Goal: Information Seeking & Learning: Learn about a topic

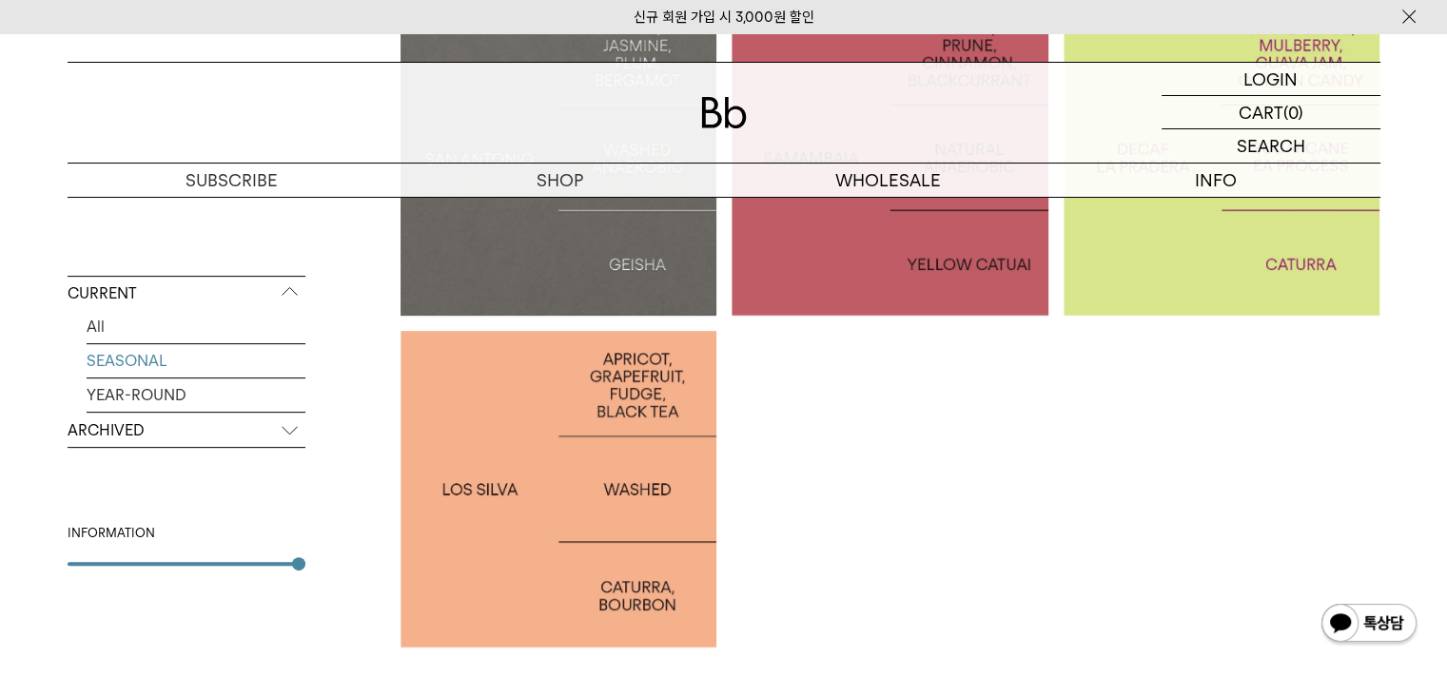
scroll to position [666, 0]
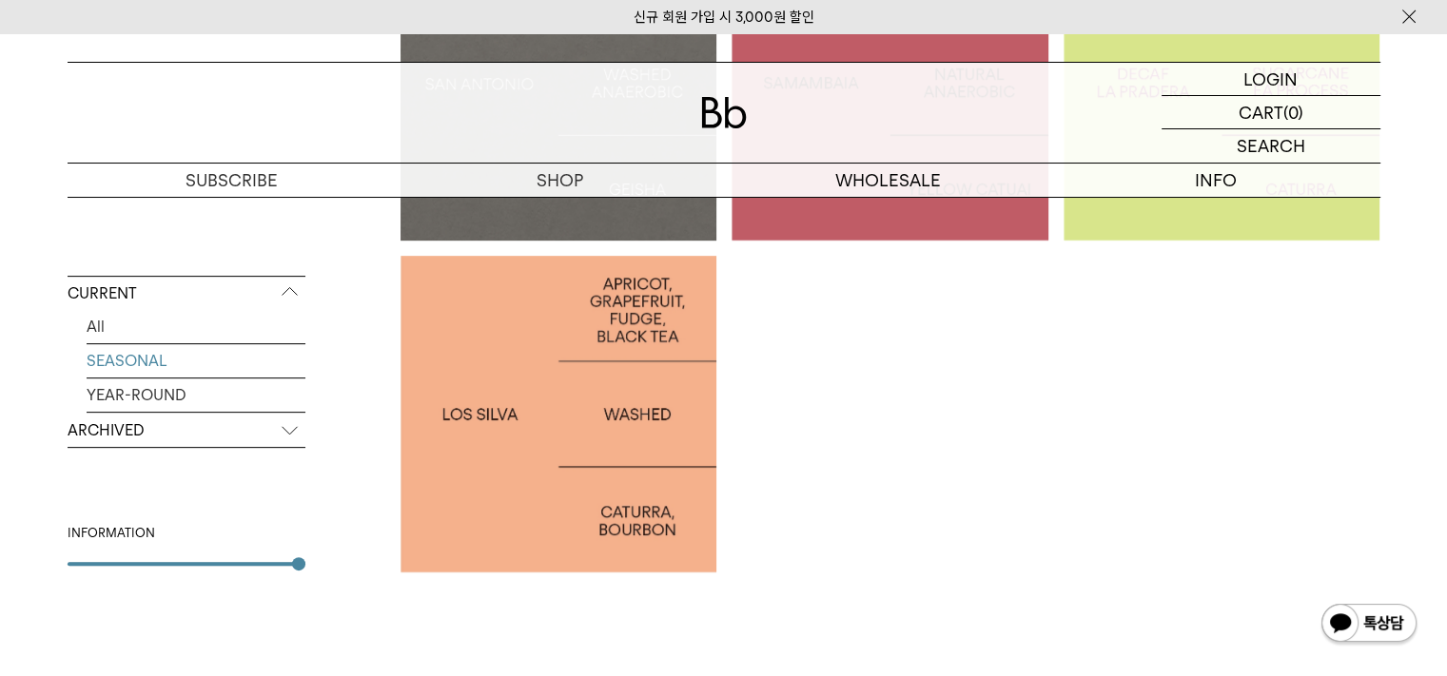
click at [491, 409] on p "PERU LOS SILVA" at bounding box center [558, 414] width 317 height 28
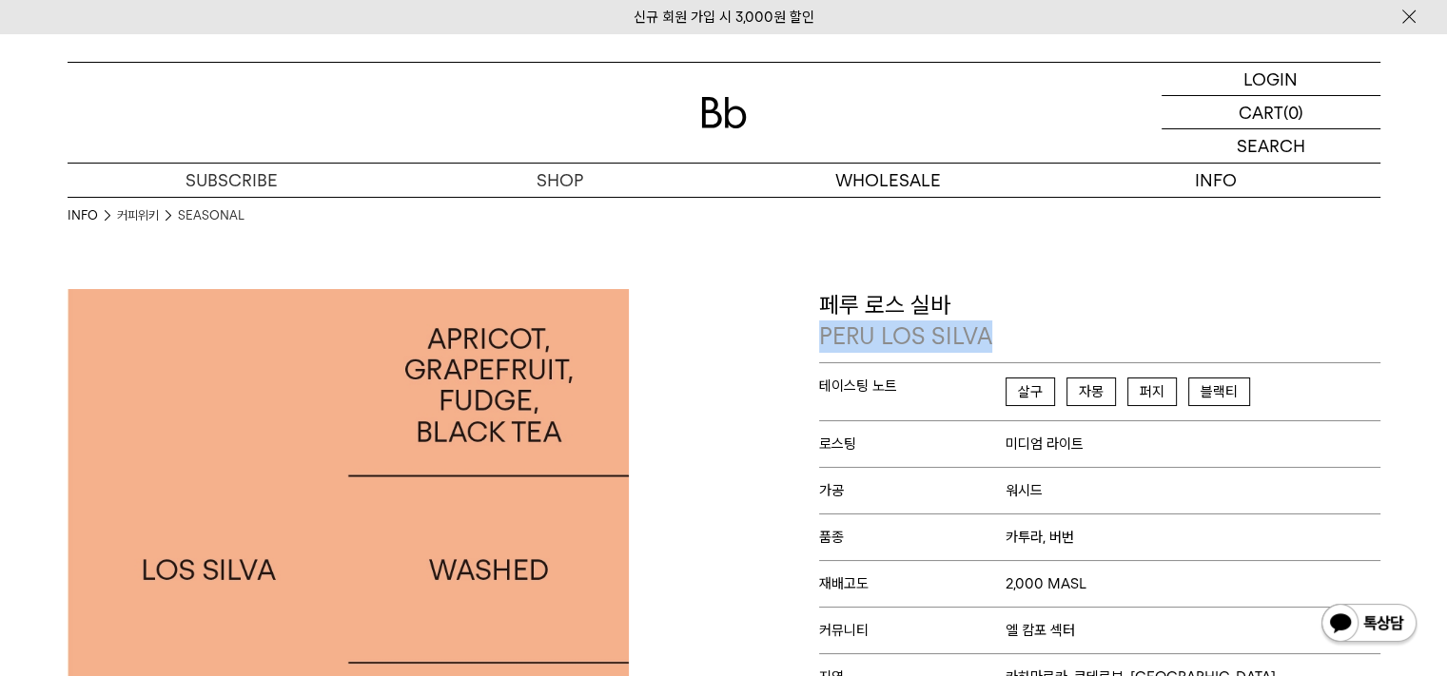
drag, startPoint x: 822, startPoint y: 336, endPoint x: 983, endPoint y: 344, distance: 161.9
click at [983, 344] on p "PERU LOS SILVA" at bounding box center [1099, 337] width 561 height 32
copy p "PERU LOS SILVA"
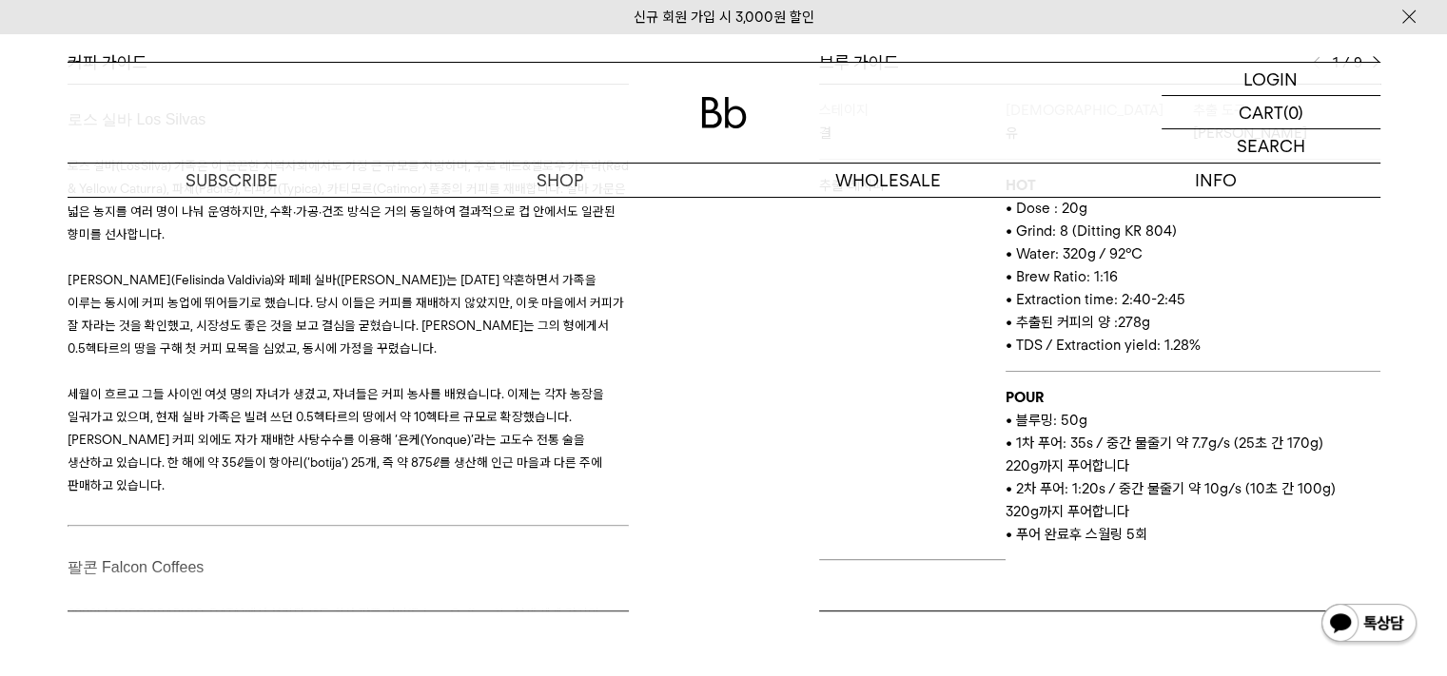
scroll to position [666, 0]
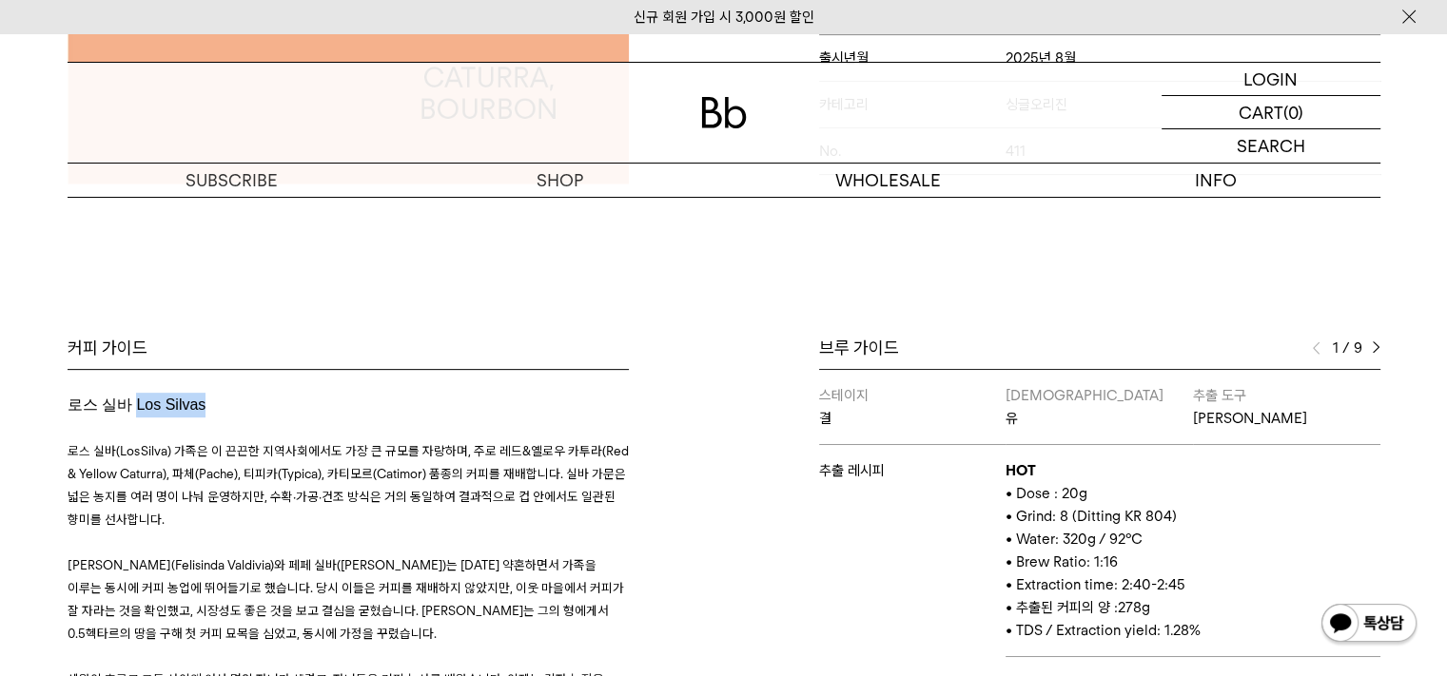
drag, startPoint x: 135, startPoint y: 409, endPoint x: 205, endPoint y: 406, distance: 70.4
click at [205, 406] on span "로스 실바 Los Silvas" at bounding box center [137, 405] width 139 height 16
copy span "Los Silvas"
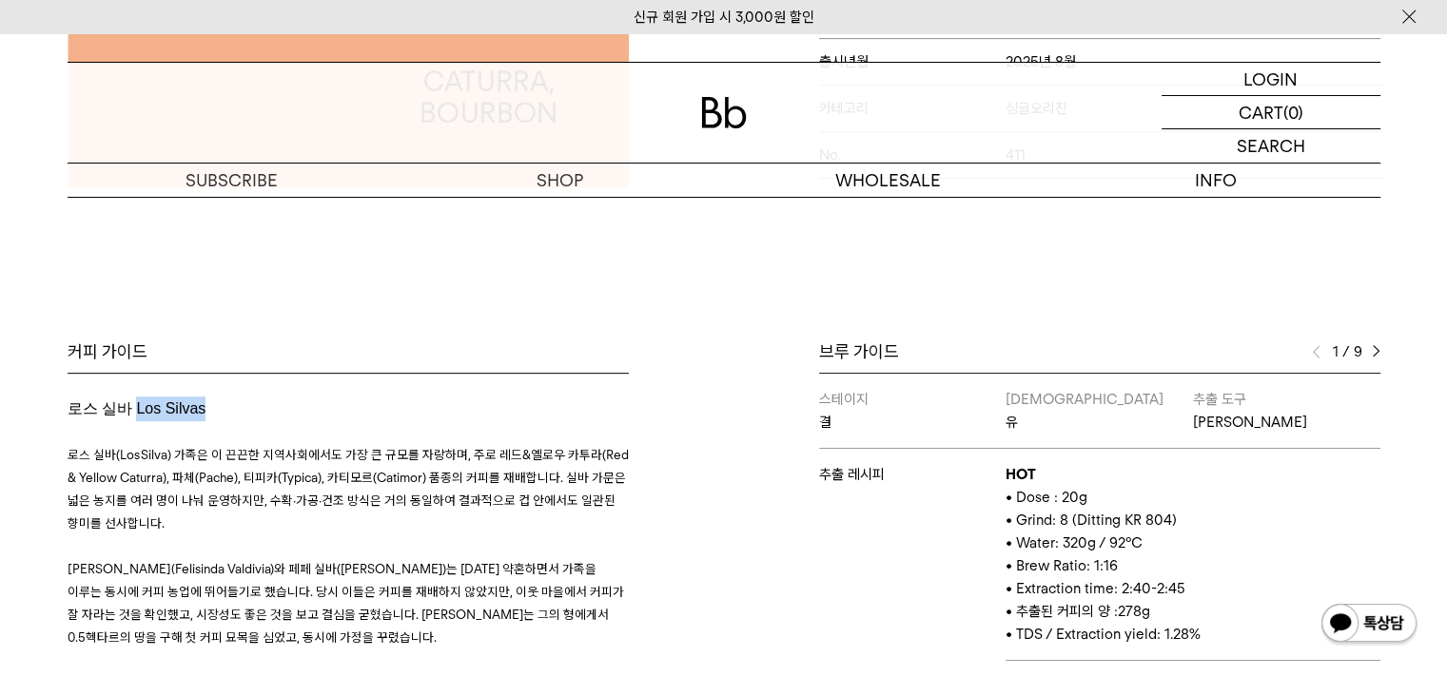
scroll to position [476, 0]
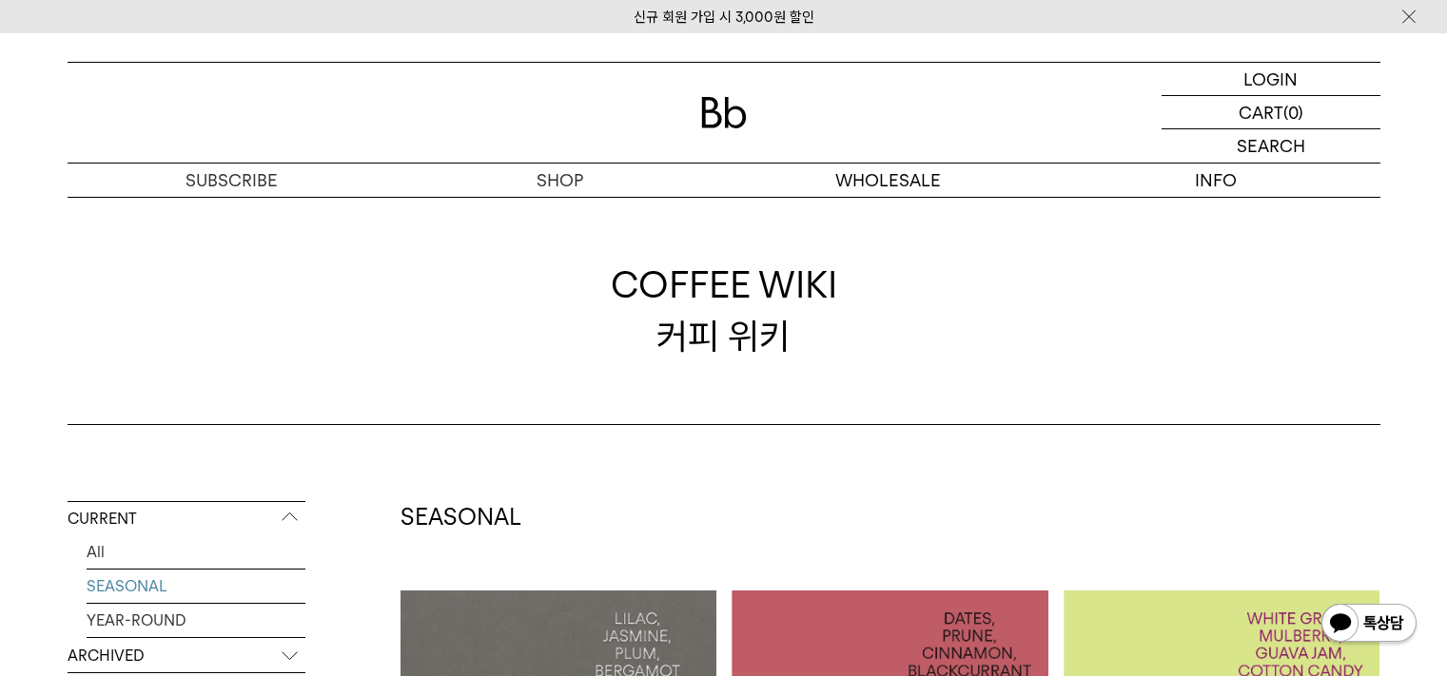
scroll to position [631, 0]
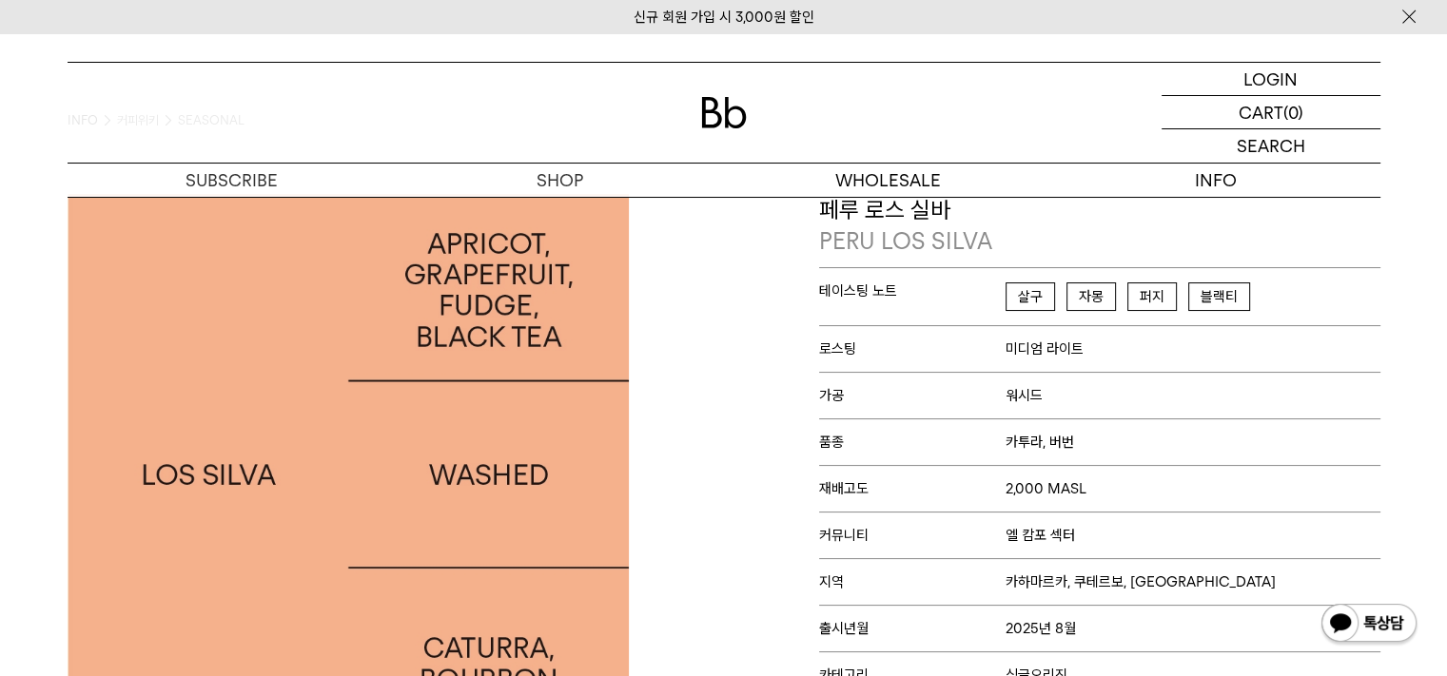
scroll to position [190, 0]
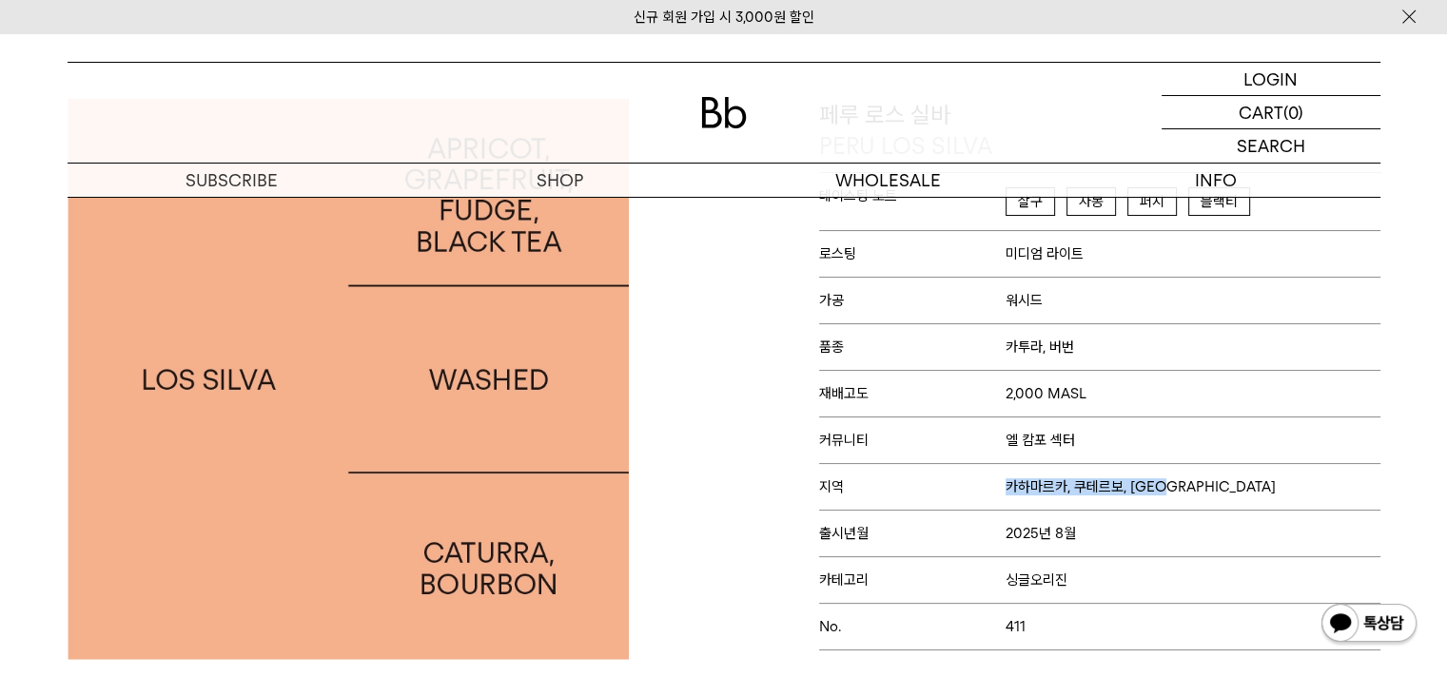
drag, startPoint x: 1004, startPoint y: 486, endPoint x: 1176, endPoint y: 475, distance: 171.6
click at [1176, 475] on p "지역 카하마르카, 쿠테르보, 칼레유크" at bounding box center [1099, 486] width 561 height 47
copy p "지역 카하마르카, 쿠테르보, 칼레유크"
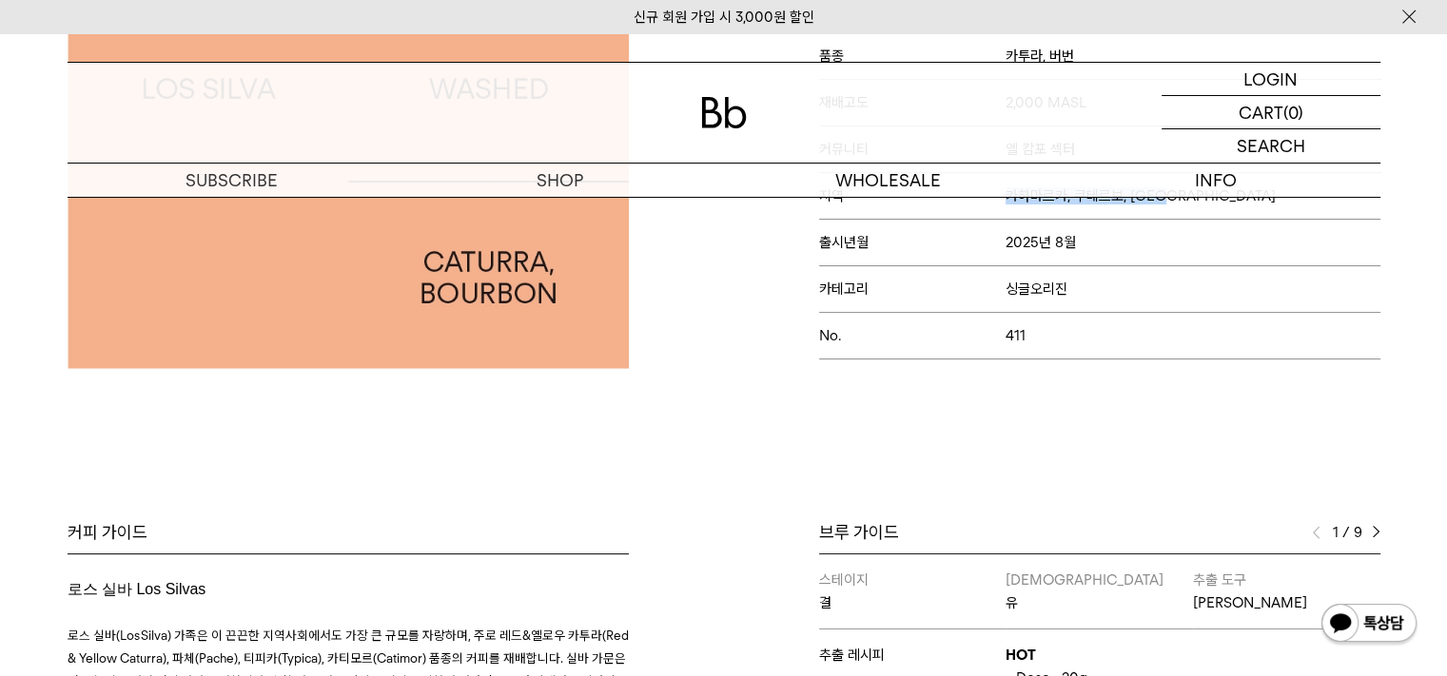
scroll to position [666, 0]
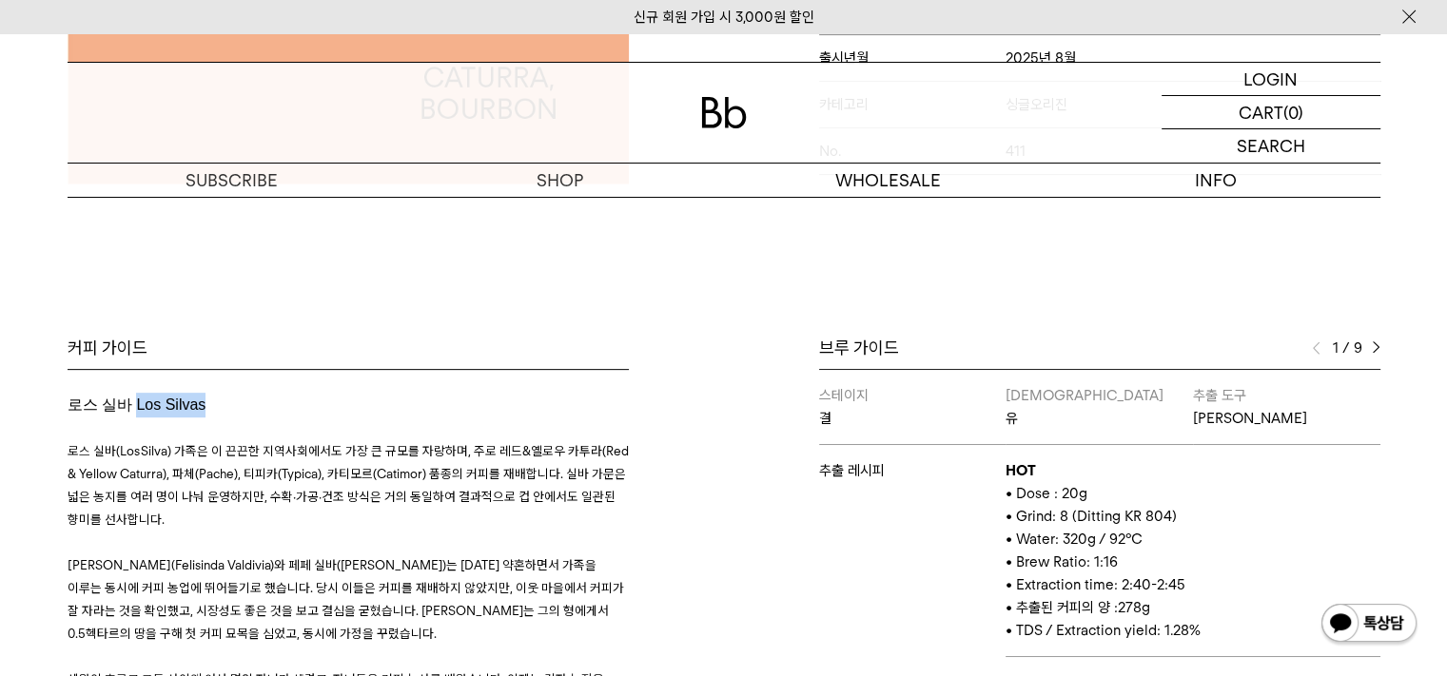
drag, startPoint x: 135, startPoint y: 404, endPoint x: 202, endPoint y: 408, distance: 66.7
click at [202, 408] on span "로스 실바 Los Silvas" at bounding box center [137, 405] width 139 height 16
copy span "Los Silva"
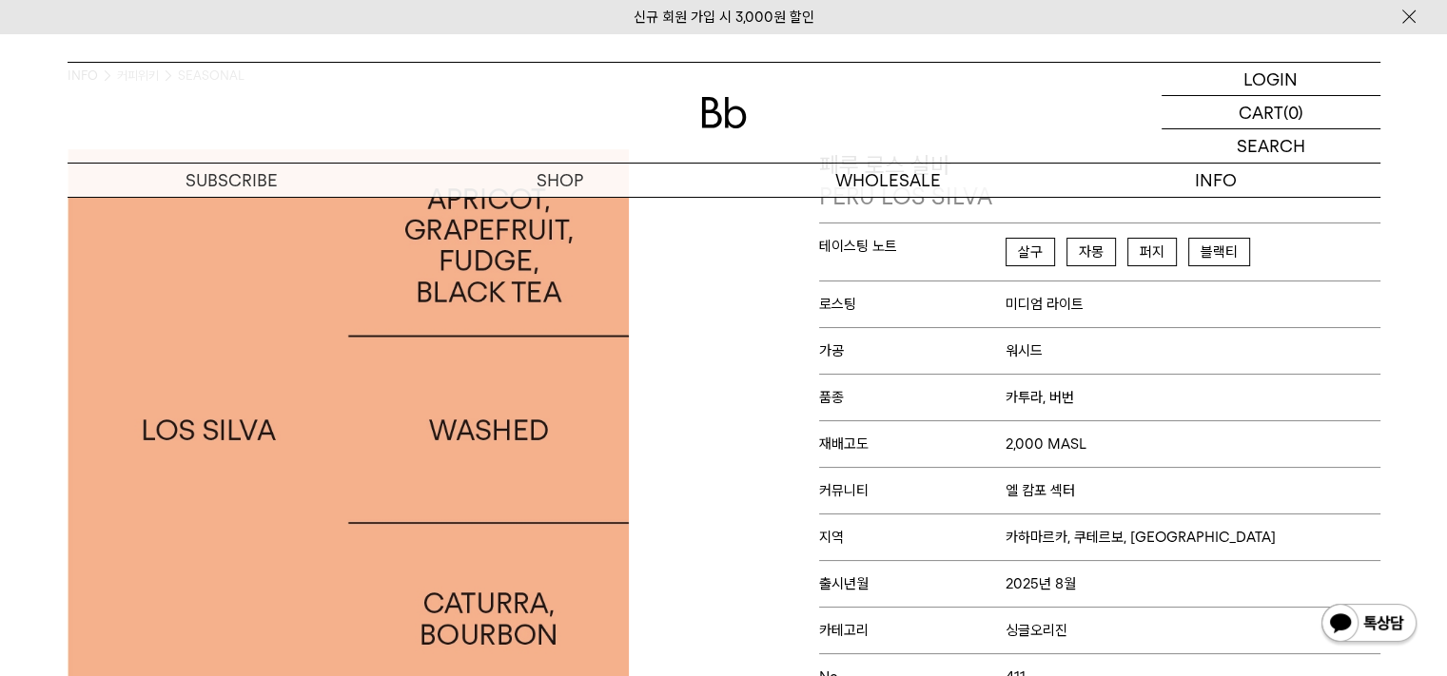
scroll to position [249, 0]
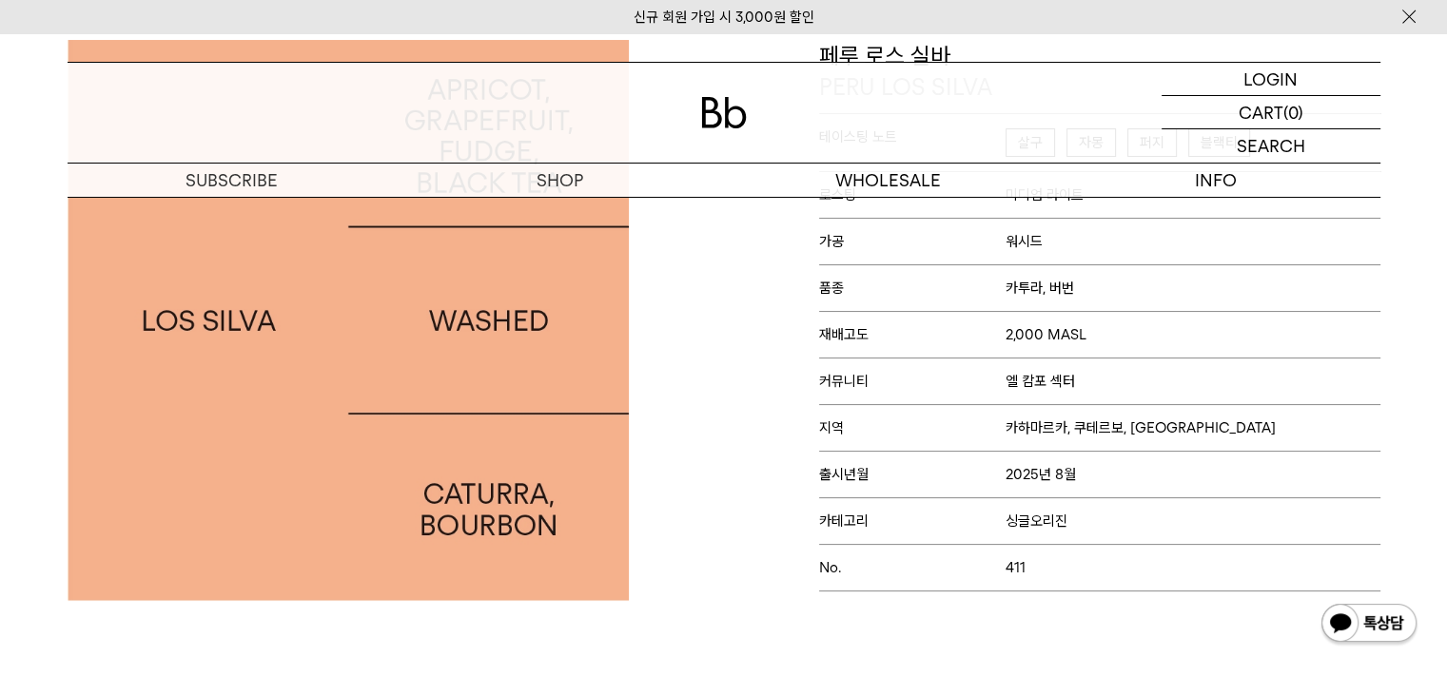
click at [704, 275] on div at bounding box center [391, 320] width 666 height 561
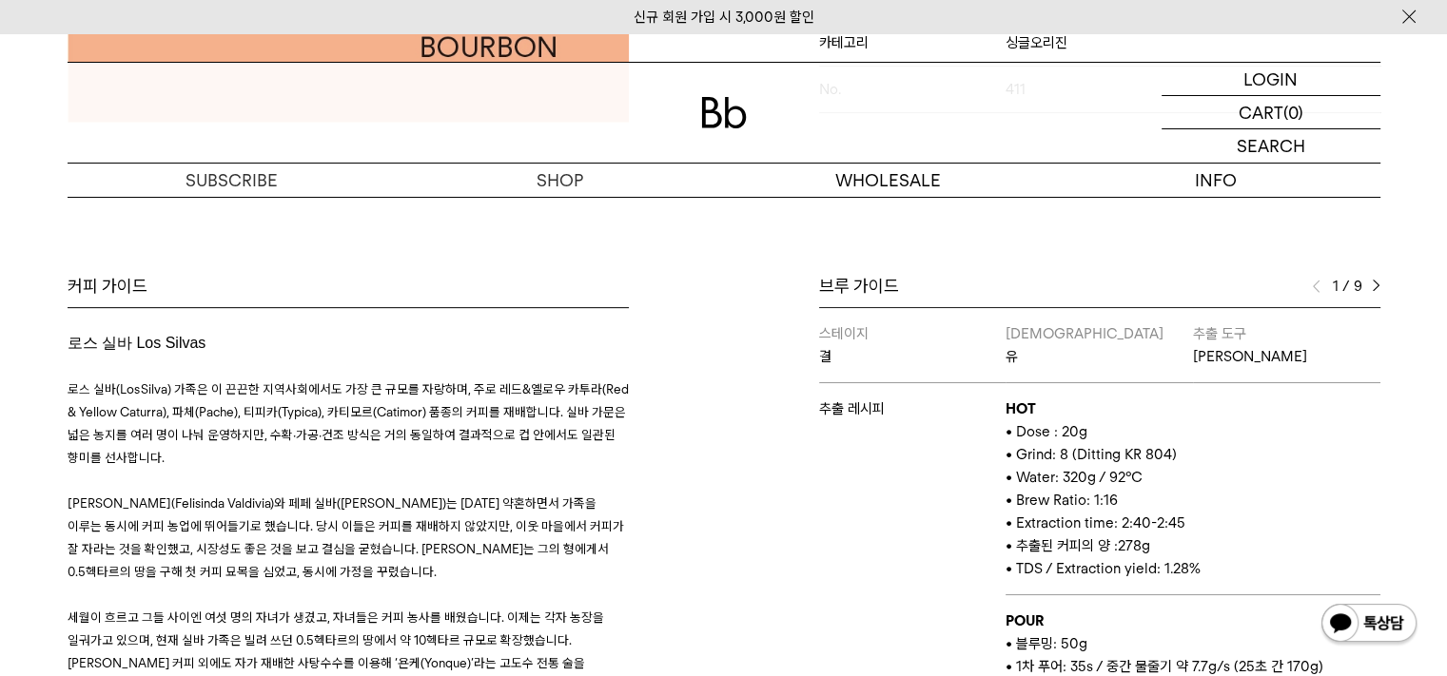
scroll to position [761, 0]
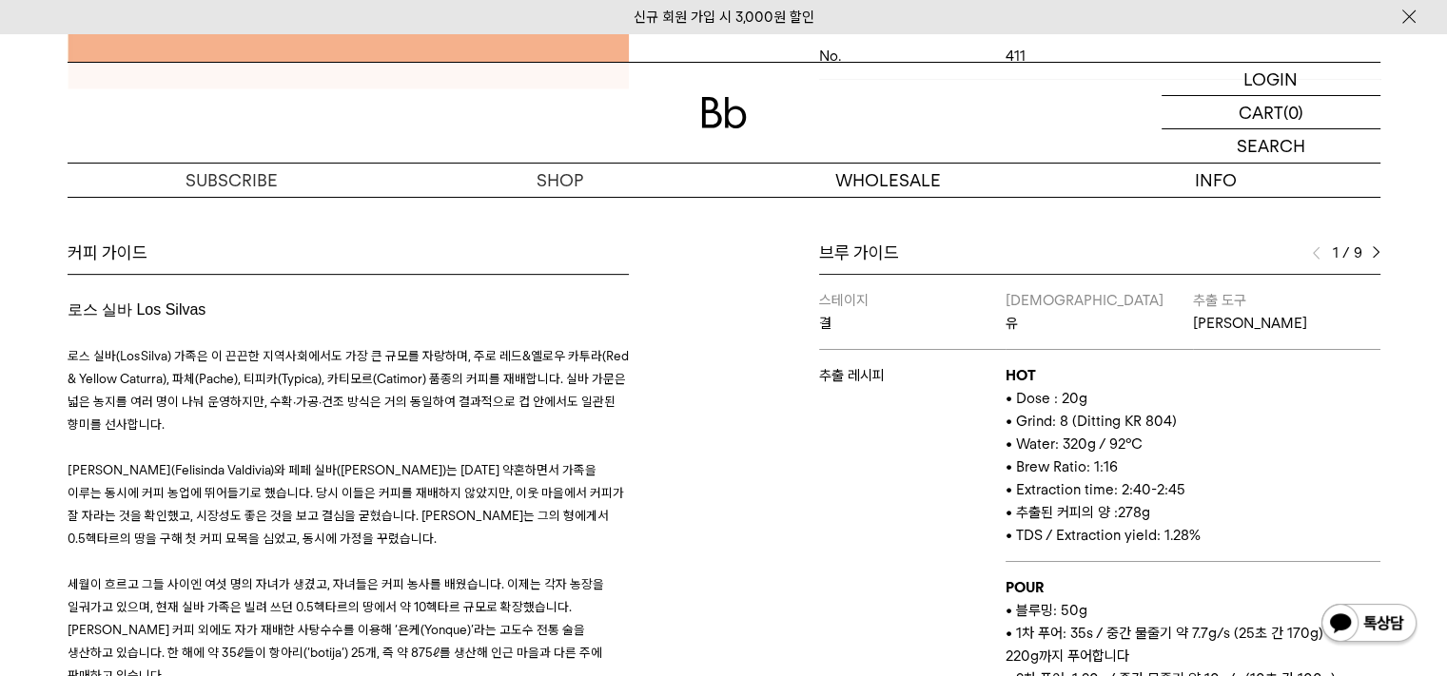
click at [685, 437] on div "커피 가이드 로스 실바 Los Silvas 로스 실바(Los Silva) 가족은 이 끈끈한 지역사회에서도 가장 큰 규모를 자랑하며, 주로 레드…" at bounding box center [391, 522] width 666 height 560
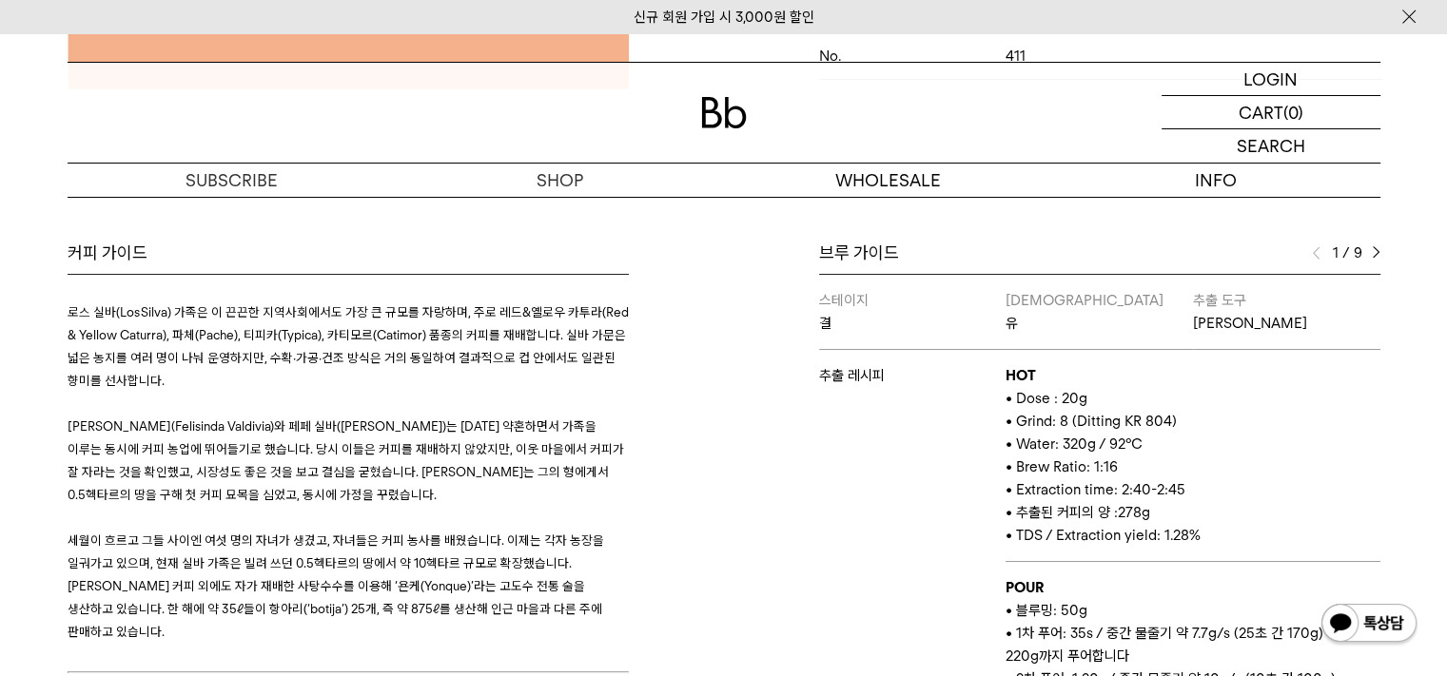
scroll to position [0, 0]
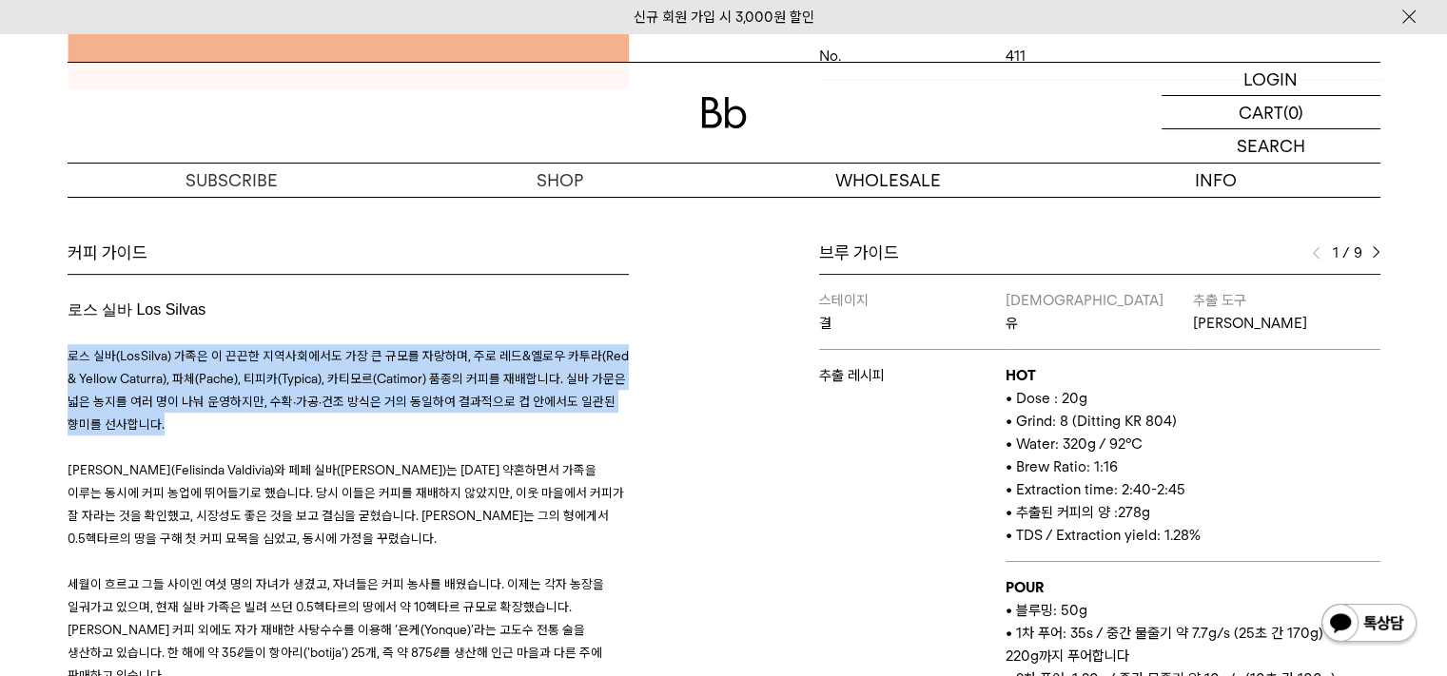
drag, startPoint x: 195, startPoint y: 424, endPoint x: 49, endPoint y: 359, distance: 160.5
click at [49, 359] on div "커피 가이드 로스 실바 Los Silvas 로스 실바(Los Silva) 가족은 이 끈끈한 지역사회에서도 가장 큰 규모를 자랑하며, 주로 레드…" at bounding box center [724, 569] width 1370 height 655
copy span "로스 실바(Los Silva) 가족은 이 끈끈한 지역사회에서도 가장 큰 규모를 자랑하며, 주로 레드&옐로우 카투라(Red & Yellow Ca…"
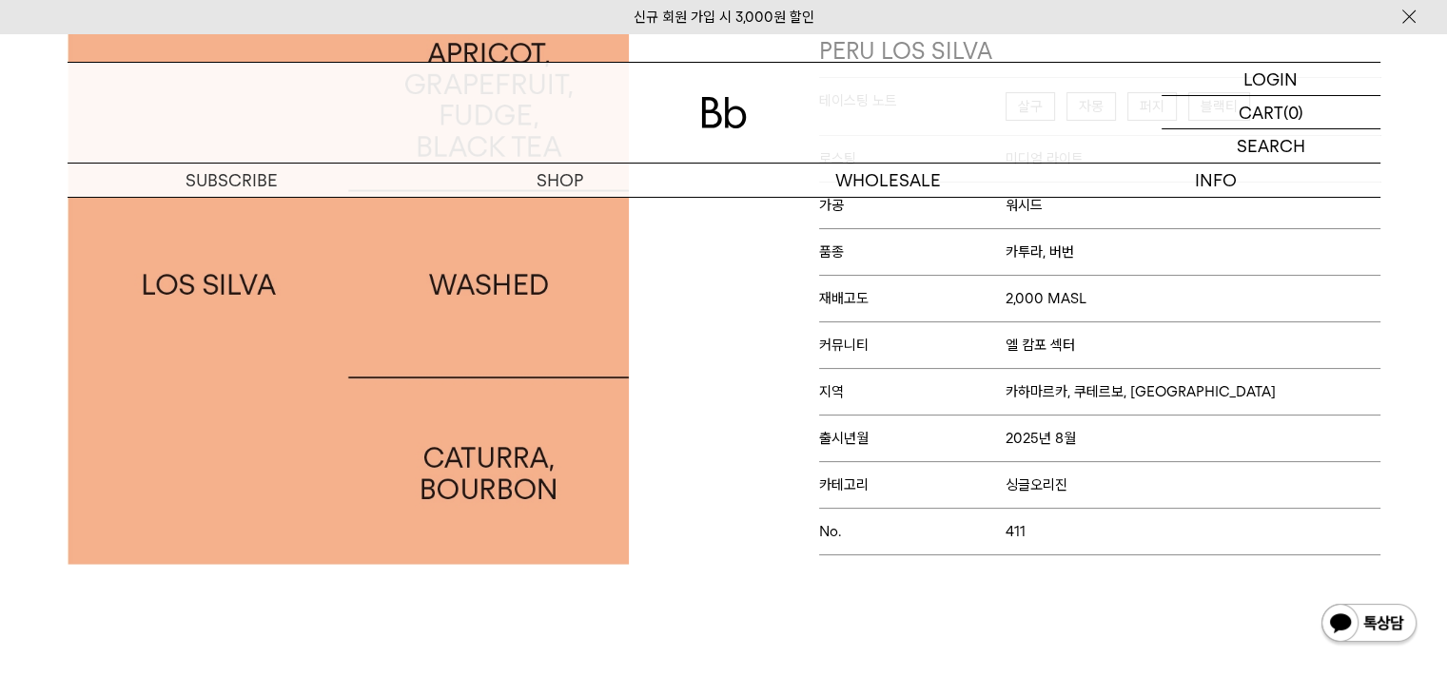
scroll to position [190, 0]
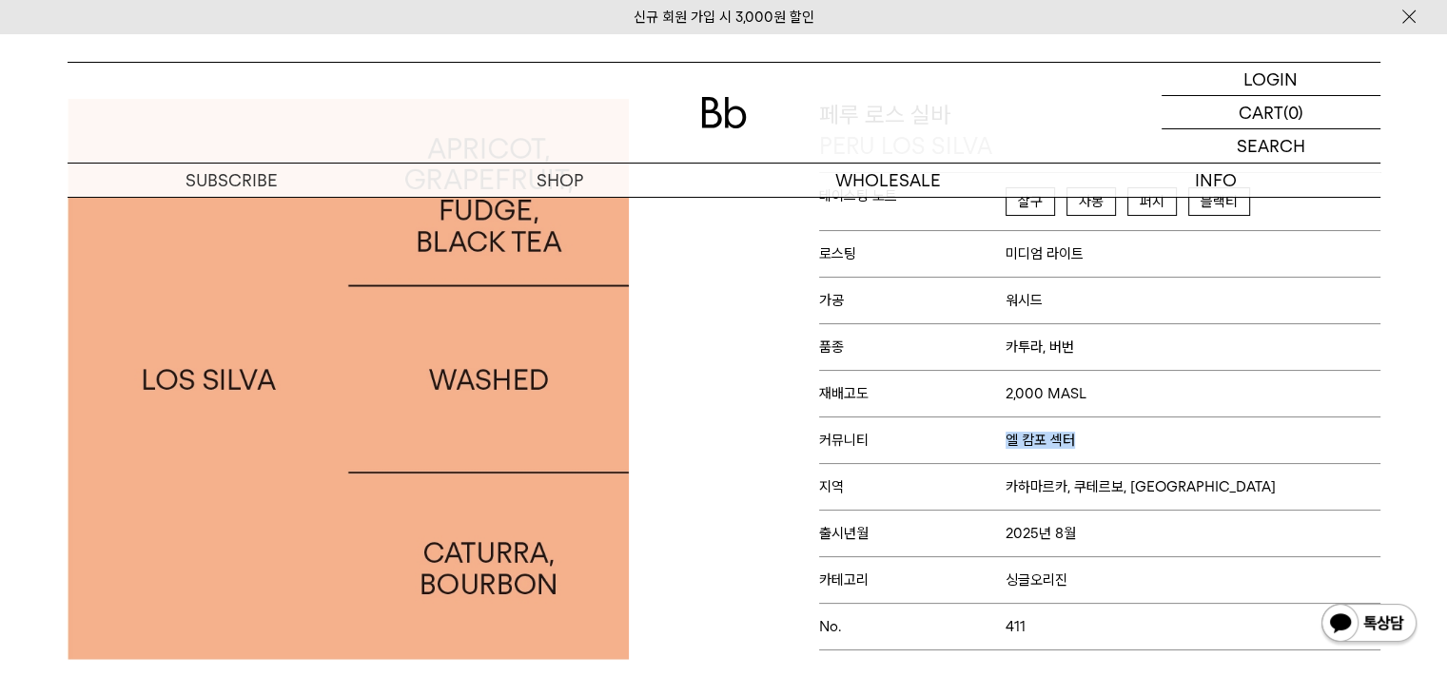
drag, startPoint x: 1004, startPoint y: 444, endPoint x: 1109, endPoint y: 433, distance: 105.2
click at [1109, 433] on p "커뮤니티 엘 캄포 섹터" at bounding box center [1099, 440] width 561 height 47
click at [1233, 445] on p "커뮤니티 엘 캄포 섹터" at bounding box center [1099, 440] width 561 height 47
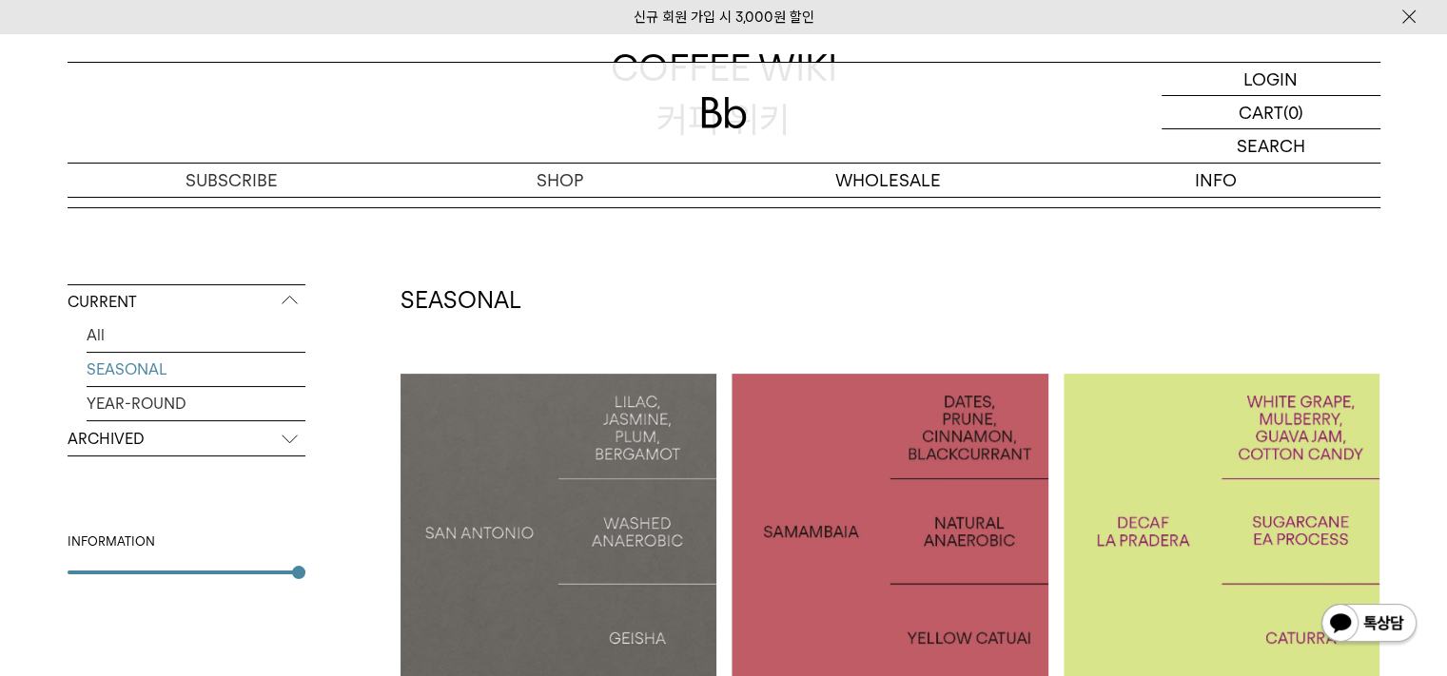
scroll to position [285, 0]
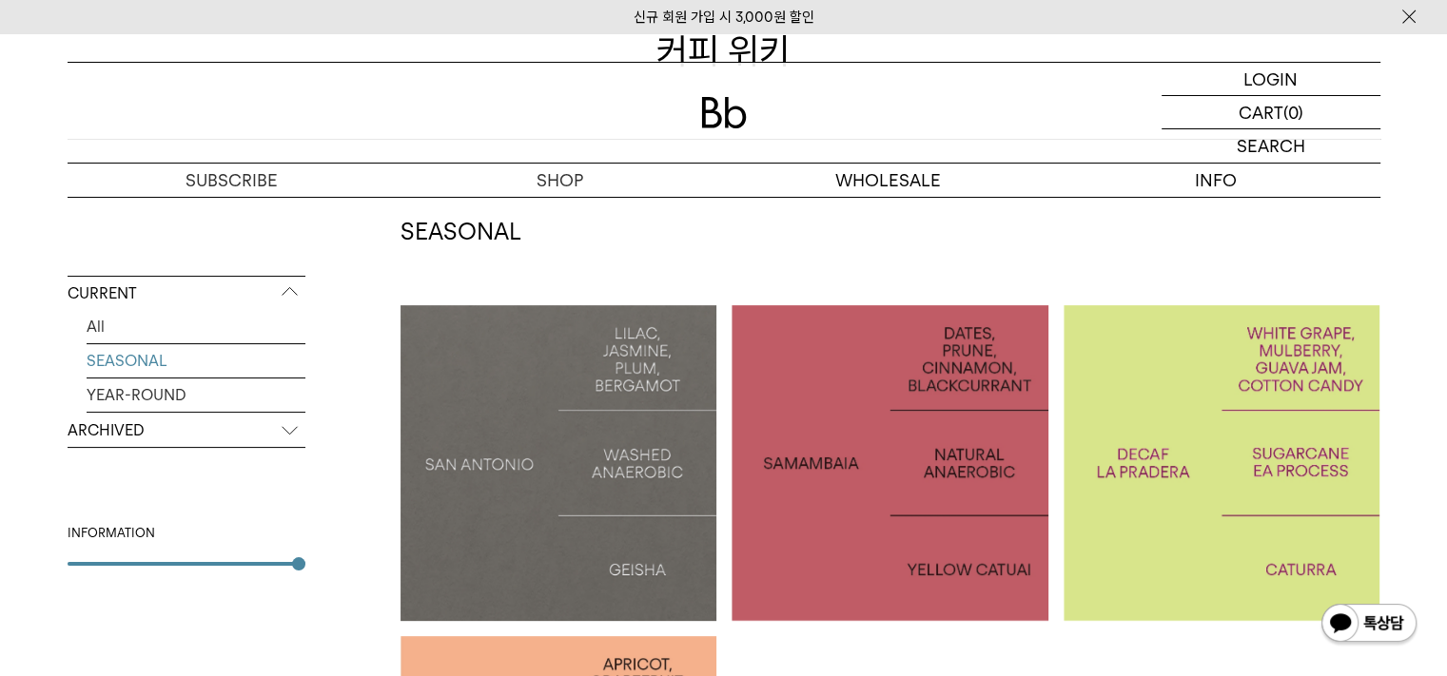
click at [587, 471] on p "SAN ANTONIO: GEISHA" at bounding box center [558, 463] width 317 height 28
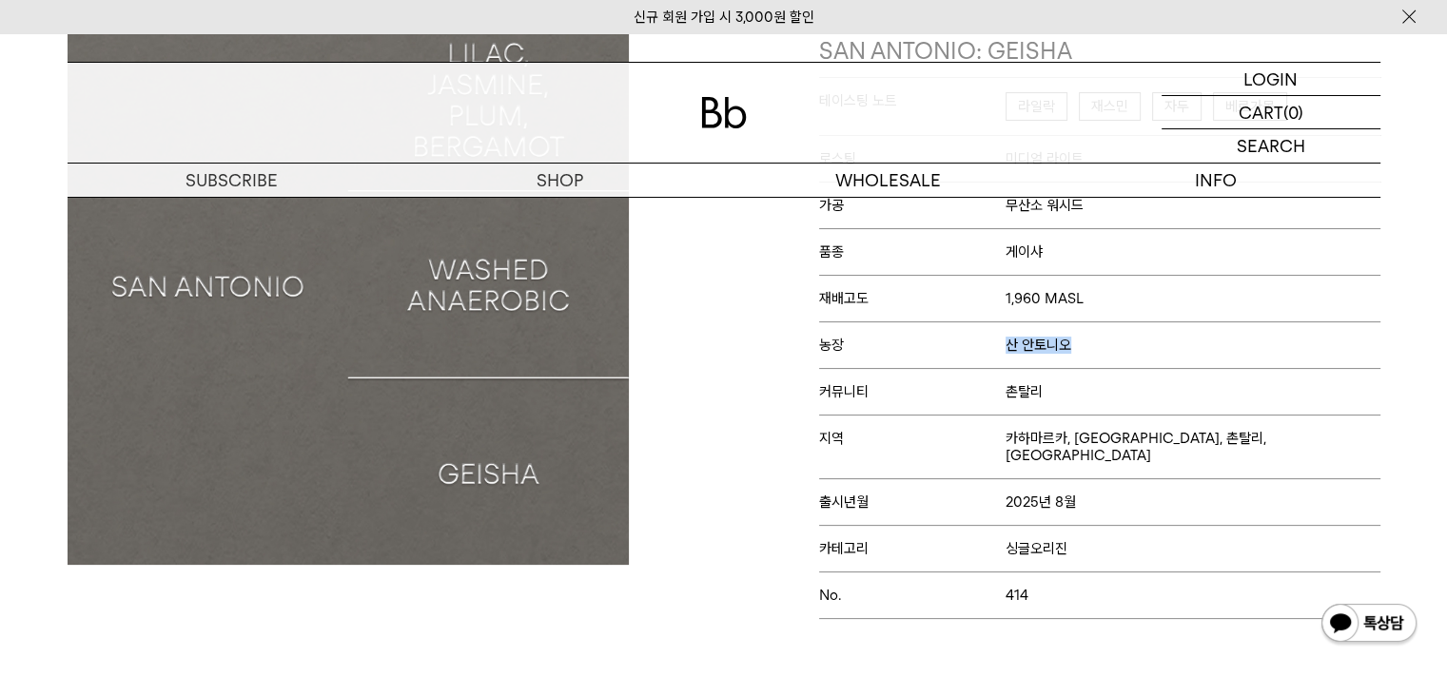
drag, startPoint x: 1007, startPoint y: 350, endPoint x: 1081, endPoint y: 351, distance: 74.2
click at [1081, 351] on p "농장 산 안토니오" at bounding box center [1099, 344] width 561 height 47
drag, startPoint x: 1015, startPoint y: 391, endPoint x: 1050, endPoint y: 387, distance: 35.4
click at [1042, 385] on p "커뮤니티 촌탈리" at bounding box center [1099, 391] width 561 height 47
click at [1058, 386] on p "커뮤니티 촌탈리" at bounding box center [1099, 391] width 561 height 47
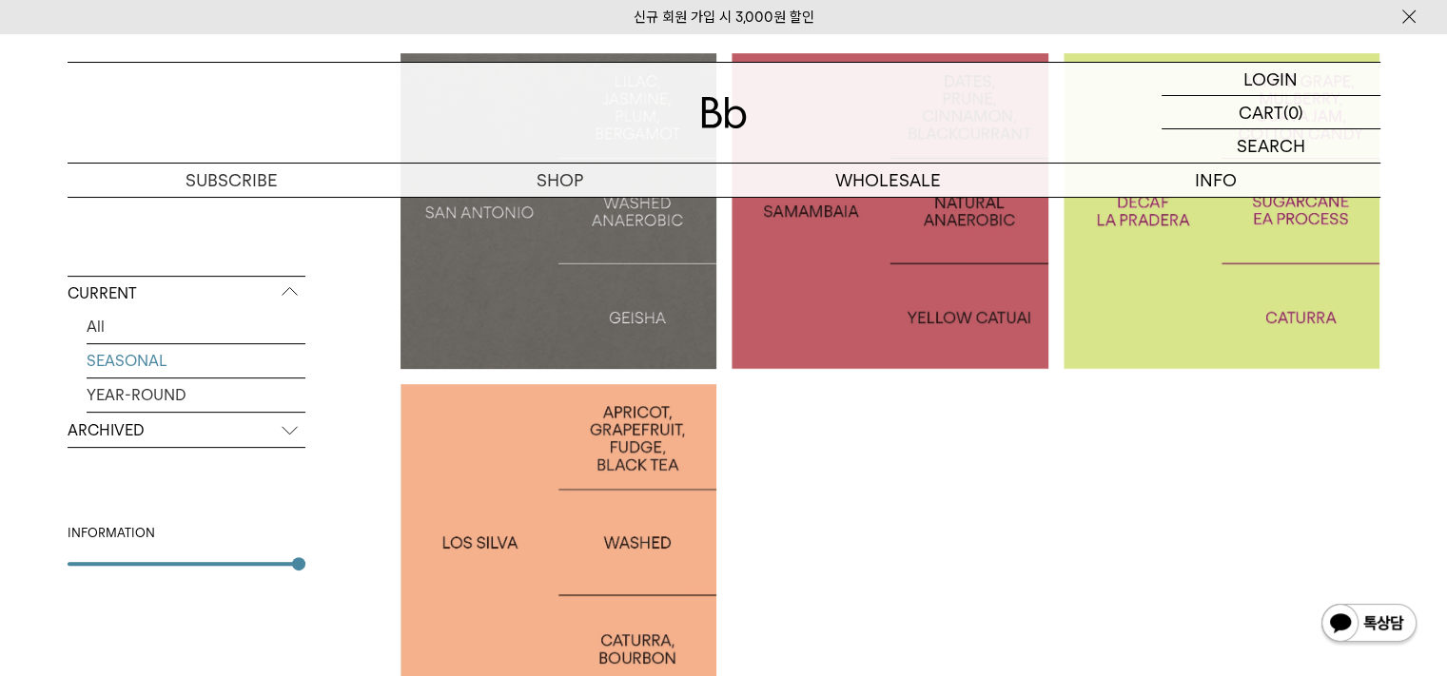
scroll to position [571, 0]
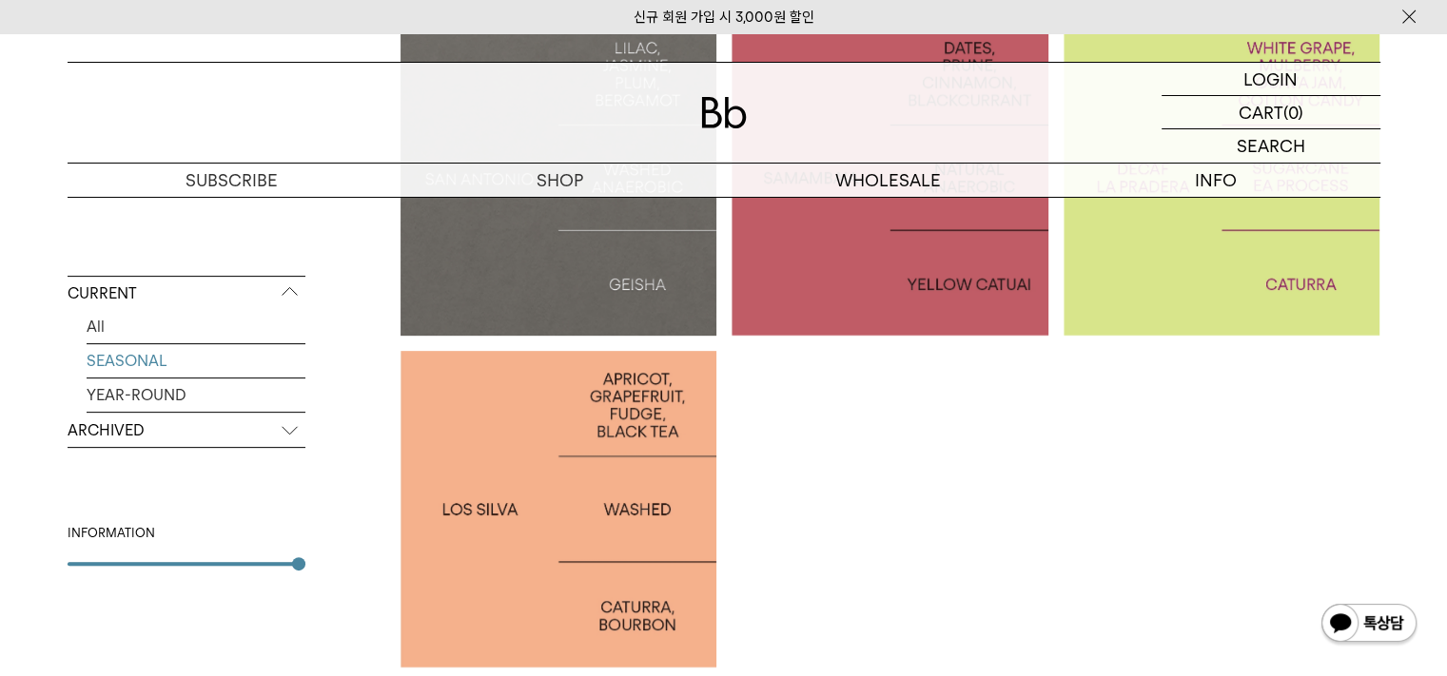
click at [574, 515] on p "PERU LOS SILVA" at bounding box center [558, 509] width 317 height 28
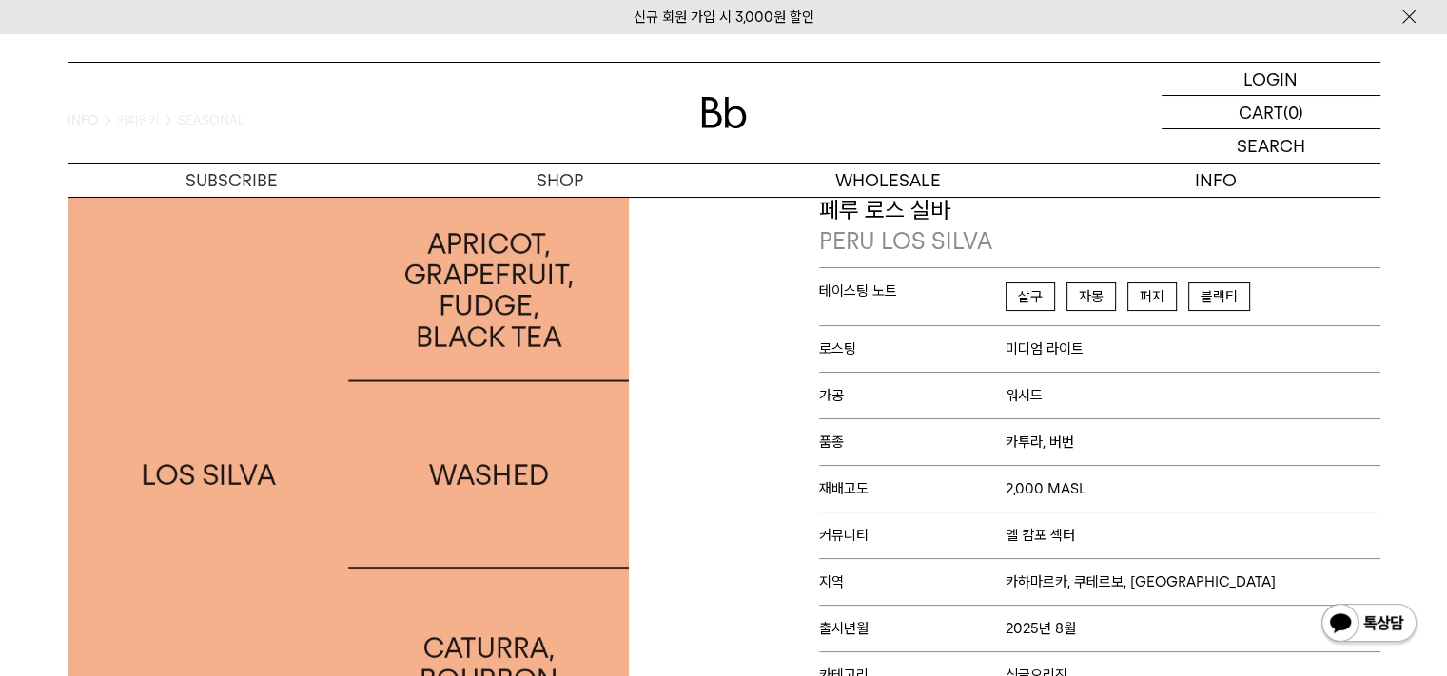
scroll to position [285, 0]
